Goal: Navigation & Orientation: Find specific page/section

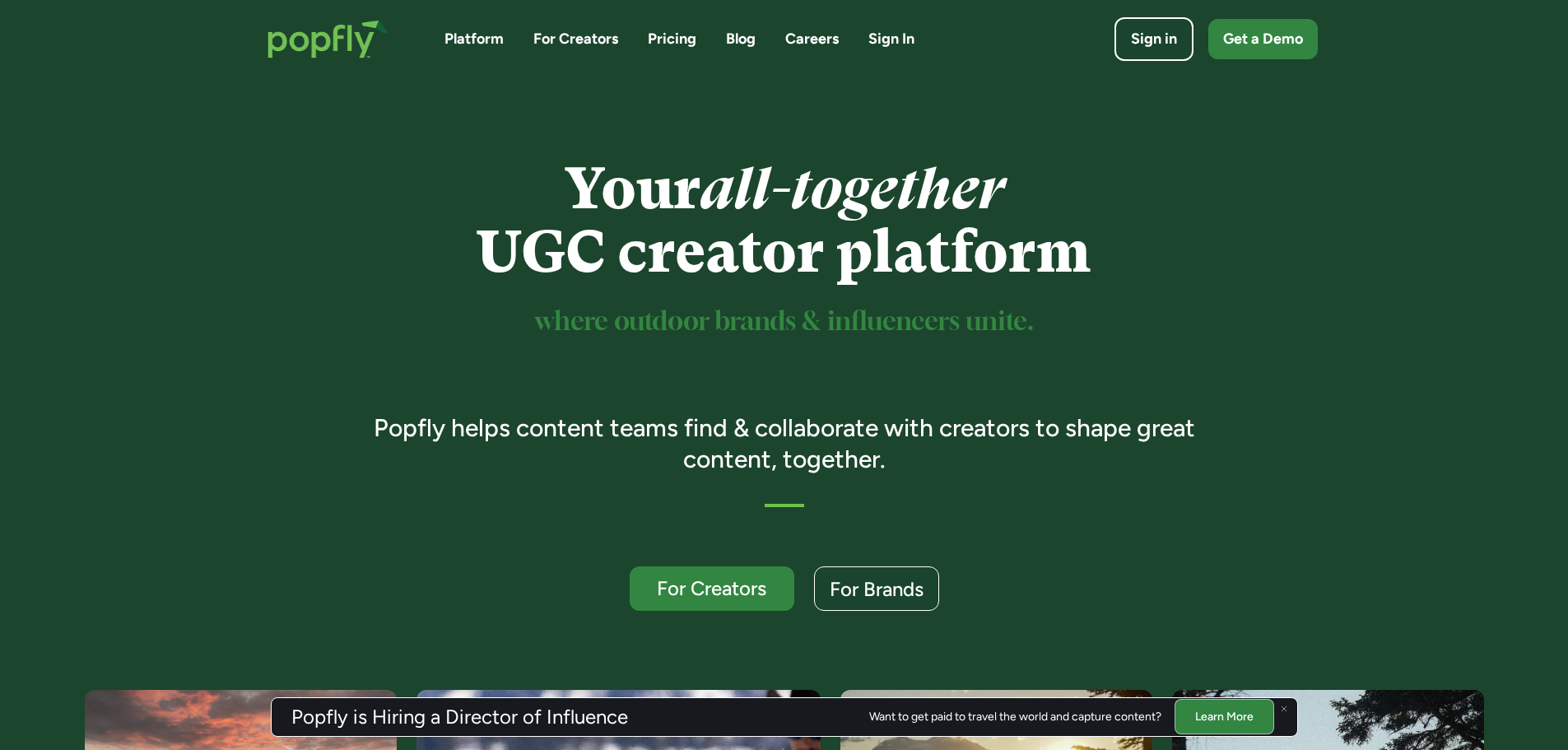
click at [466, 26] on div "Platform For Creators Pricing Blog Careers Sign In Sign in Get a Demo" at bounding box center [785, 39] width 1067 height 72
click at [468, 33] on link "Platform" at bounding box center [475, 39] width 60 height 20
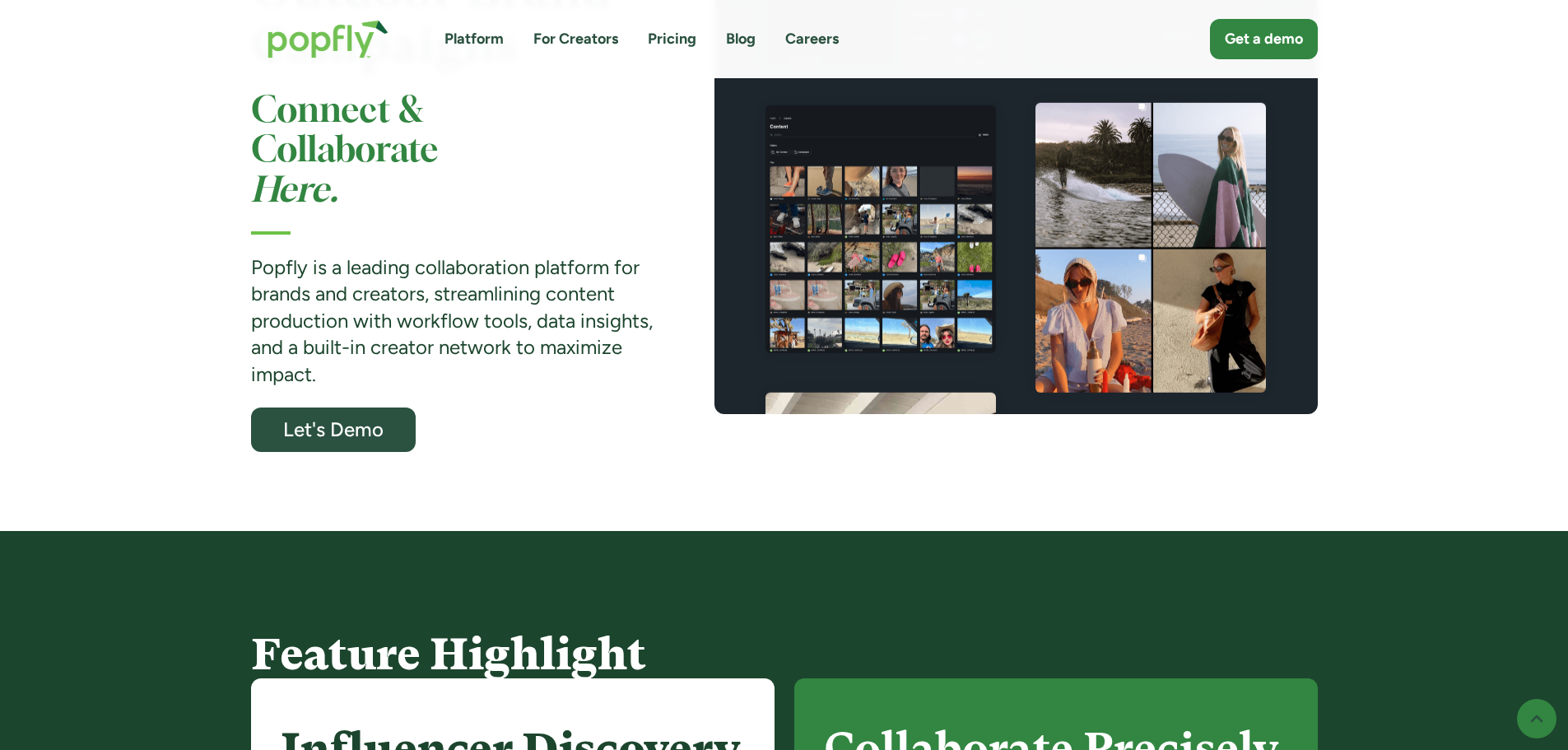
scroll to position [412, 0]
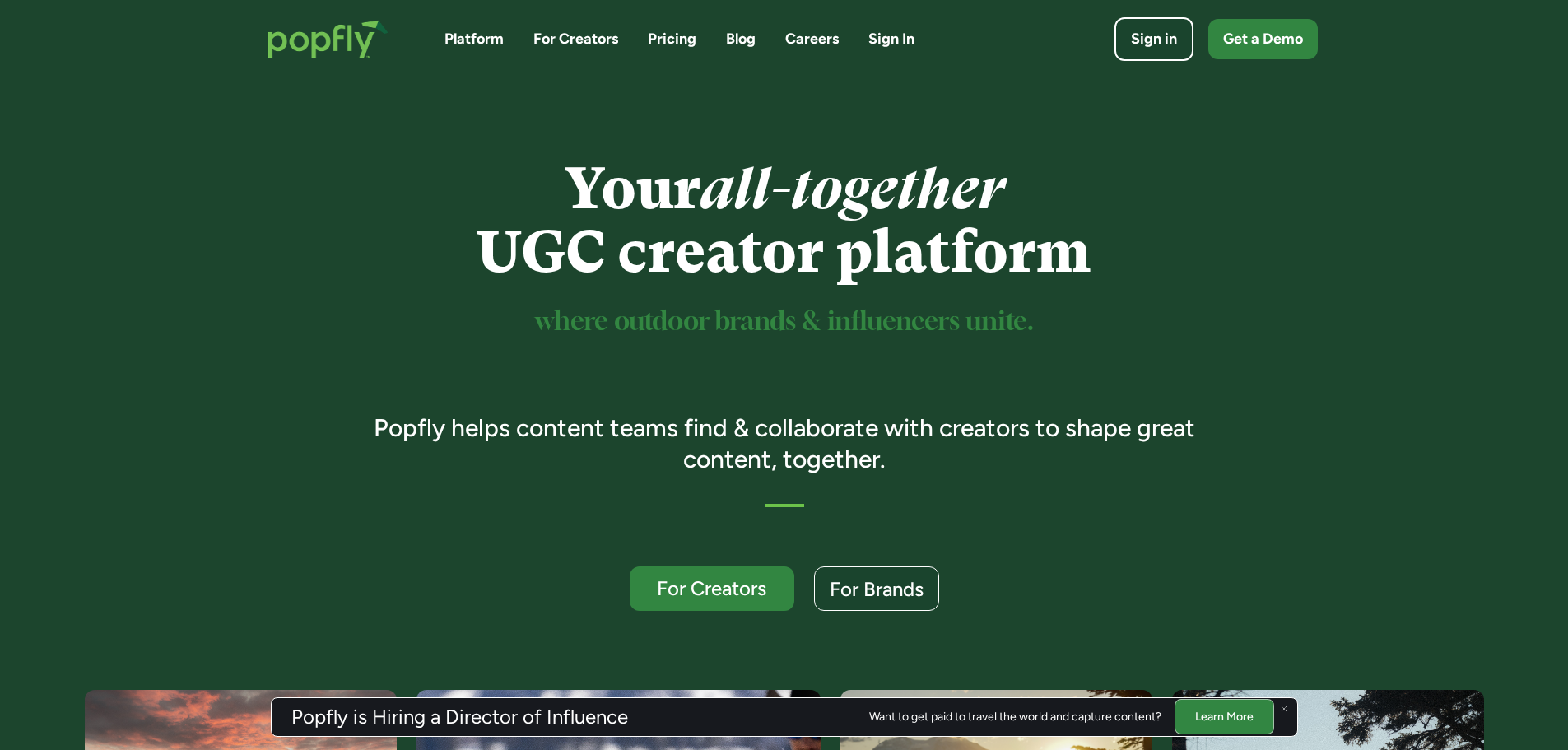
click at [482, 39] on link "Platform" at bounding box center [475, 39] width 60 height 20
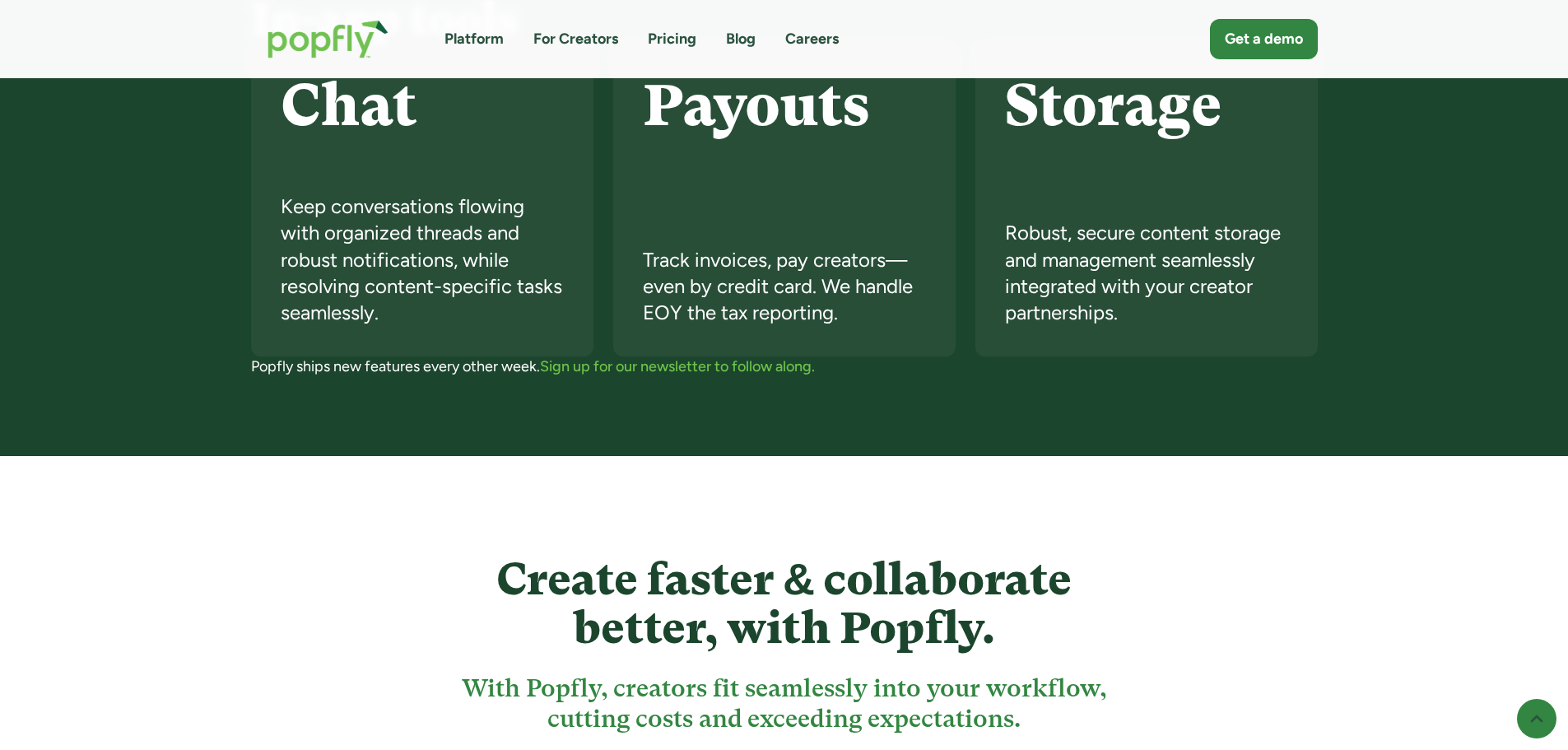
scroll to position [3375, 0]
